Goal: Information Seeking & Learning: Learn about a topic

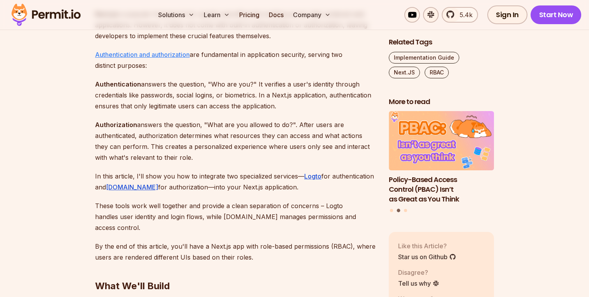
scroll to position [502, 0]
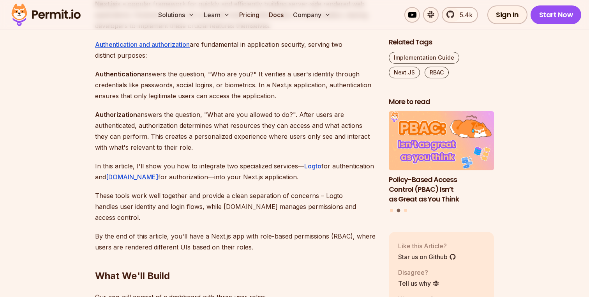
click at [157, 113] on p "Authorization answers the question, "What are you allowed to do?". After users …" at bounding box center [235, 131] width 281 height 44
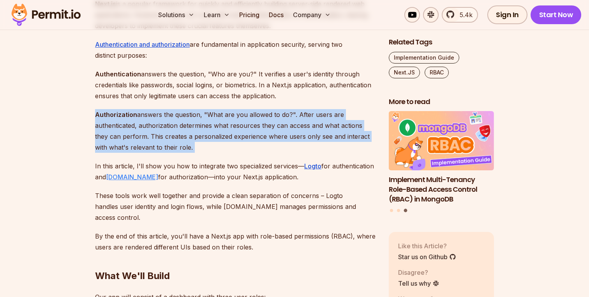
click at [116, 180] on link "[DOMAIN_NAME]" at bounding box center [132, 177] width 52 height 8
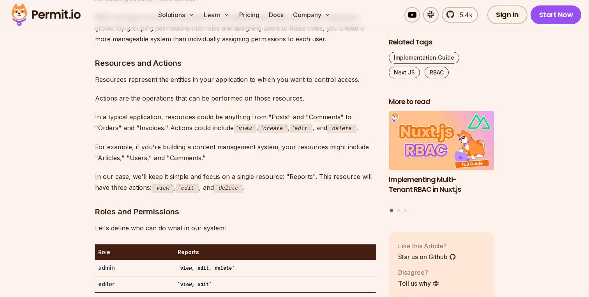
scroll to position [1202, 0]
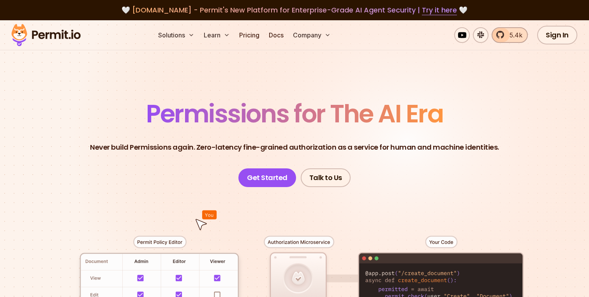
click at [505, 36] on link "5.4k" at bounding box center [509, 35] width 36 height 16
